Goal: Transaction & Acquisition: Register for event/course

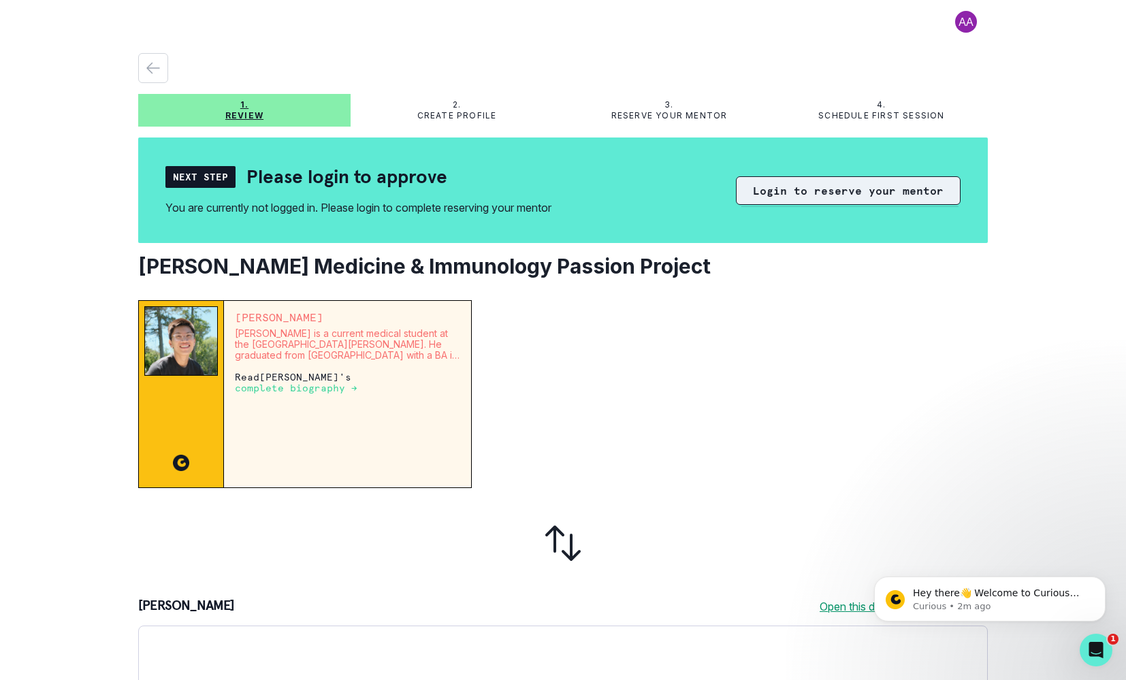
click at [782, 192] on button "Login to reserve your mentor" at bounding box center [848, 190] width 225 height 29
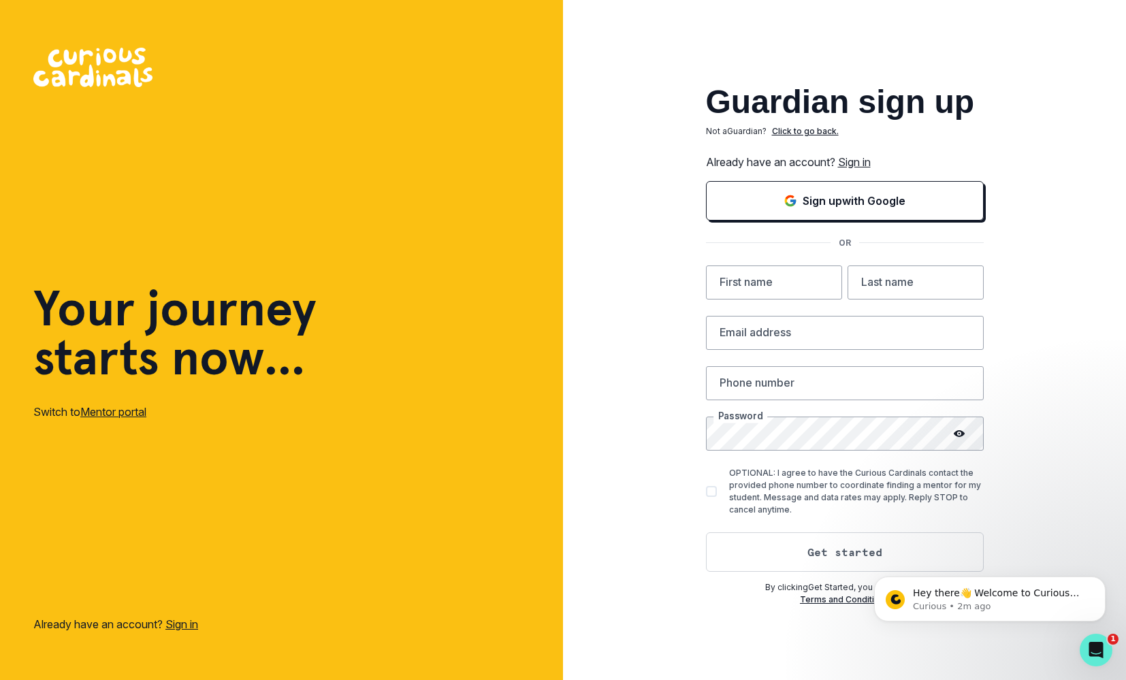
click at [53, 52] on img at bounding box center [92, 67] width 119 height 39
click at [57, 73] on img at bounding box center [92, 67] width 119 height 39
click at [114, 418] on link "Mentor portal" at bounding box center [113, 412] width 66 height 14
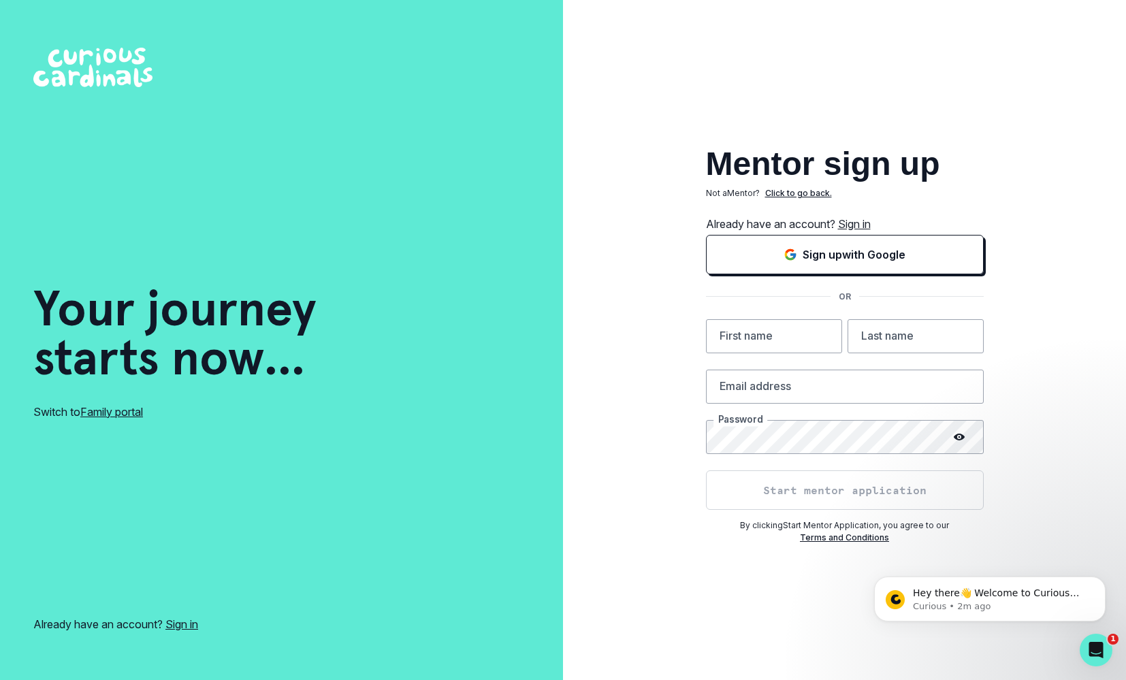
click at [114, 410] on link "Family portal" at bounding box center [111, 412] width 63 height 14
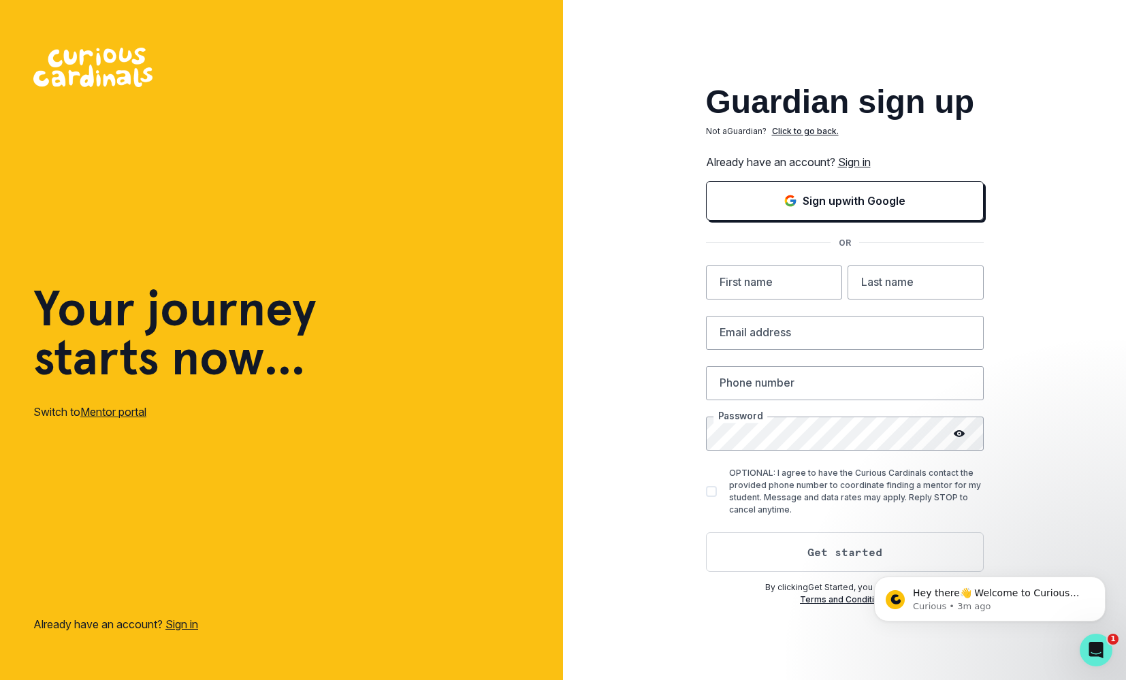
click at [114, 411] on link "Mentor portal" at bounding box center [113, 412] width 66 height 14
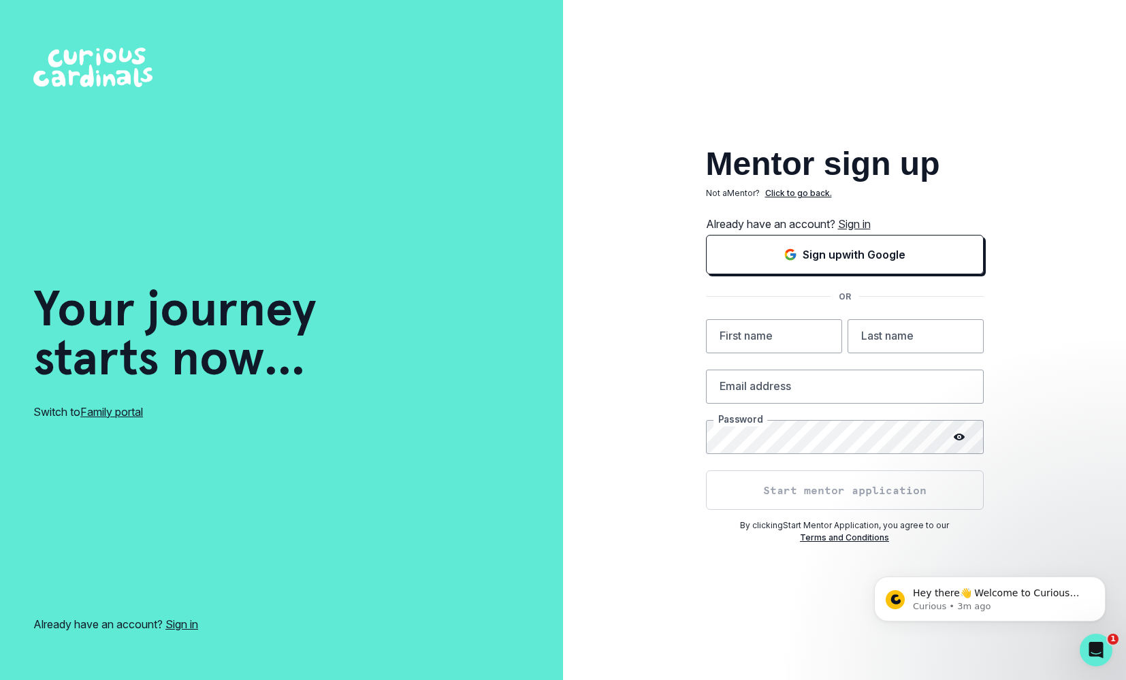
click at [114, 411] on link "Family portal" at bounding box center [111, 412] width 63 height 14
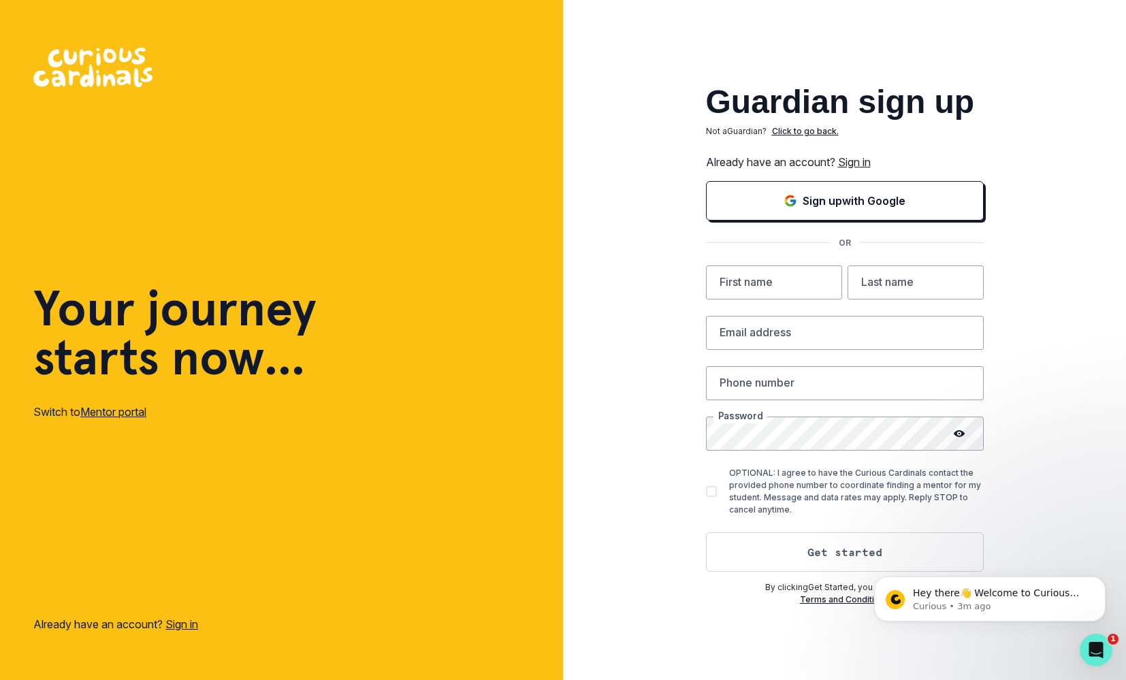
click at [114, 411] on link "Mentor portal" at bounding box center [113, 412] width 66 height 14
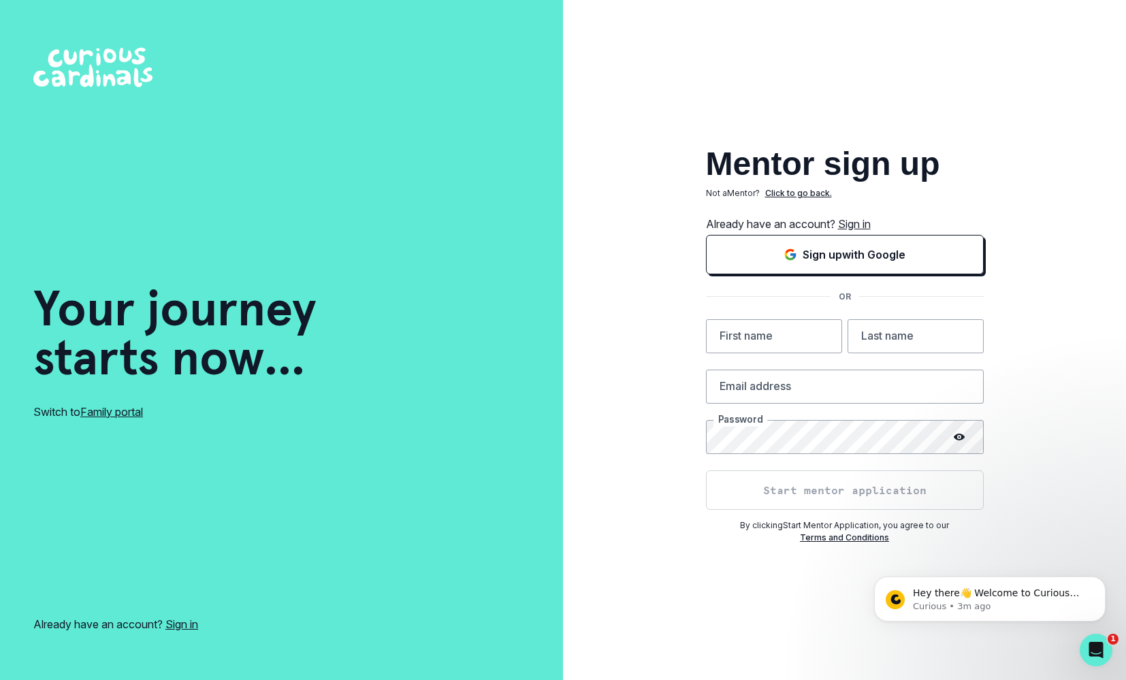
click at [114, 411] on link "Family portal" at bounding box center [111, 412] width 63 height 14
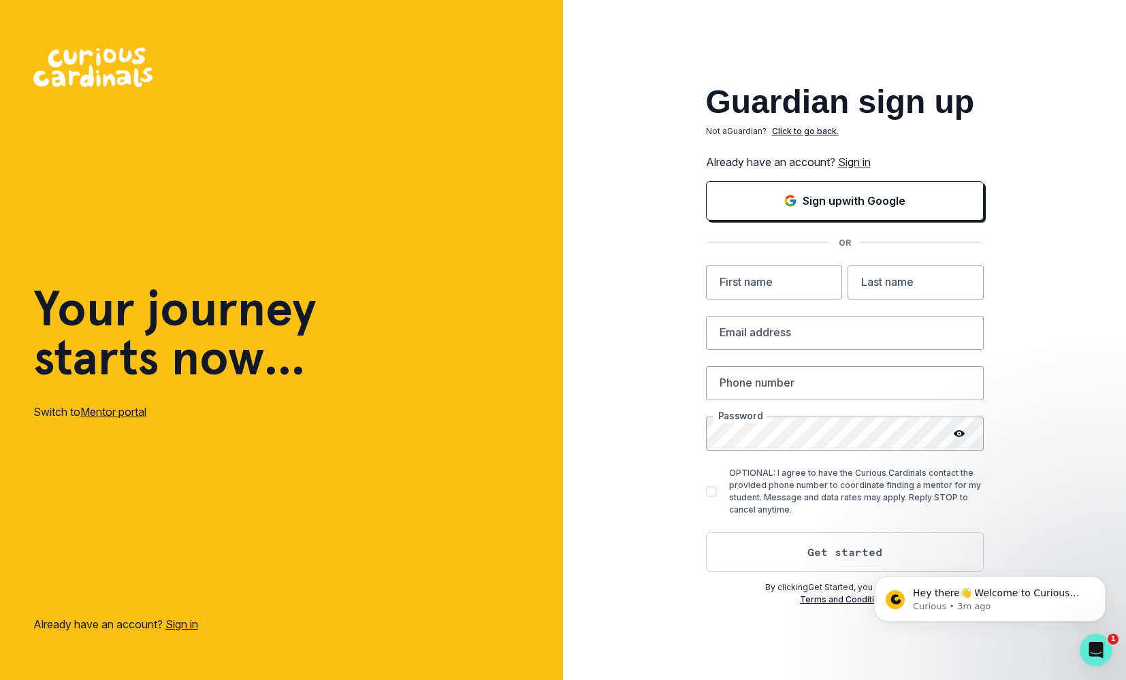
click at [114, 411] on link "Mentor portal" at bounding box center [113, 412] width 66 height 14
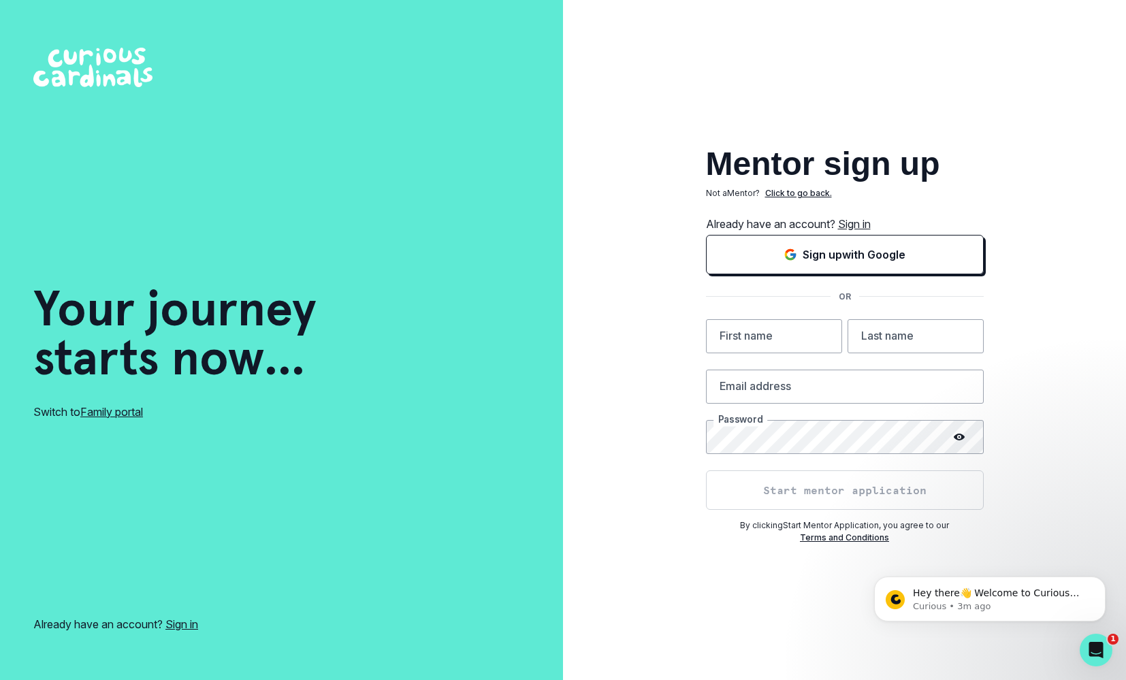
click at [114, 411] on link "Family portal" at bounding box center [111, 412] width 63 height 14
